Goal: Task Accomplishment & Management: Use online tool/utility

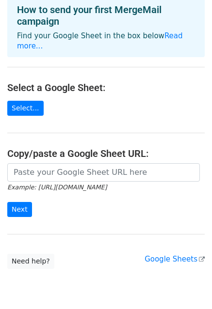
scroll to position [56, 0]
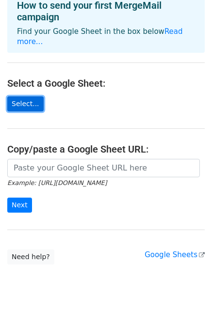
click at [25, 97] on link "Select..." at bounding box center [25, 104] width 36 height 15
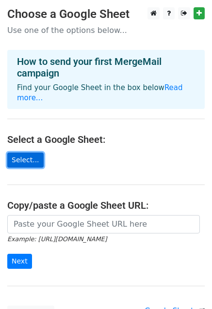
click at [26, 153] on link "Select..." at bounding box center [25, 160] width 36 height 15
click at [21, 153] on link "Select..." at bounding box center [25, 160] width 36 height 15
click at [19, 153] on link "Select..." at bounding box center [25, 160] width 36 height 15
click at [13, 153] on link "Select..." at bounding box center [25, 160] width 36 height 15
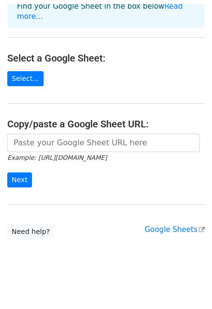
scroll to position [78, 0]
